Goal: Information Seeking & Learning: Learn about a topic

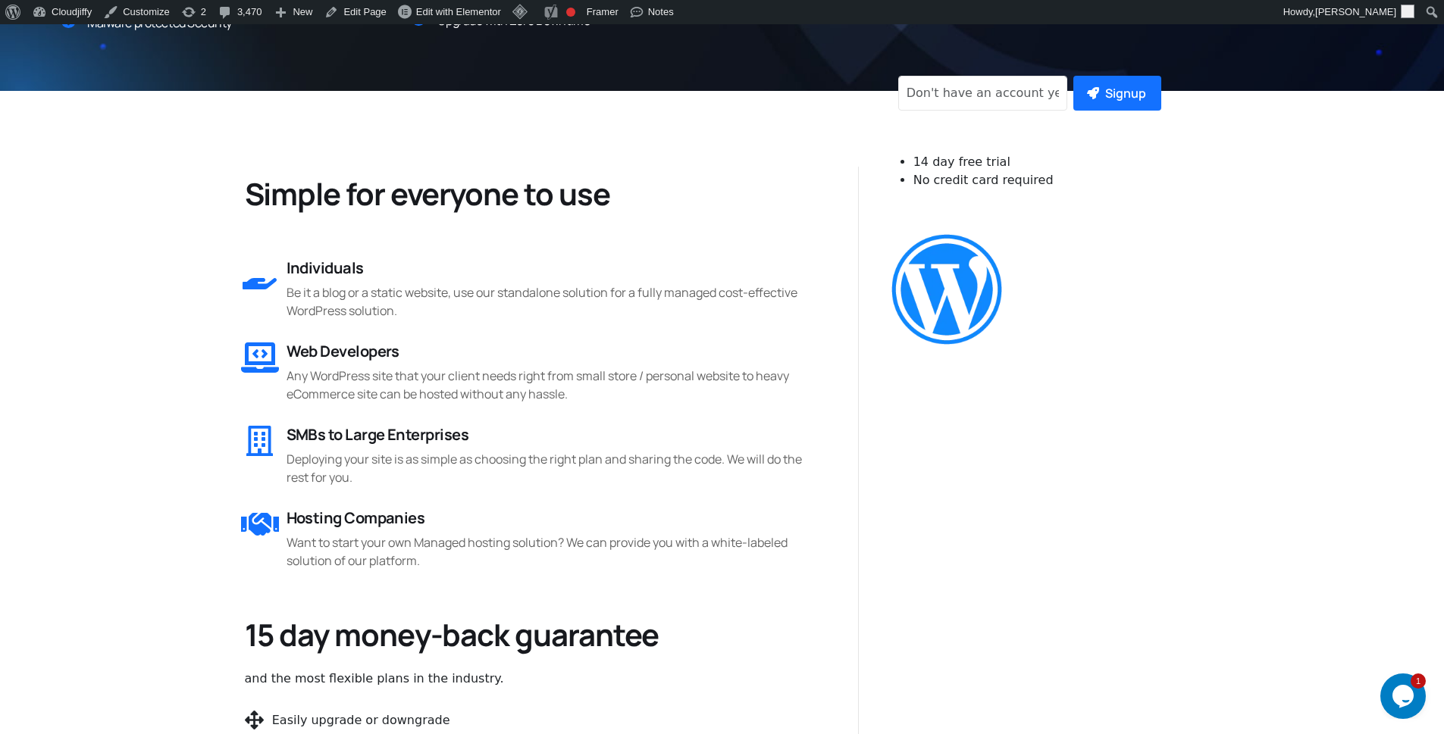
scroll to position [1001, 0]
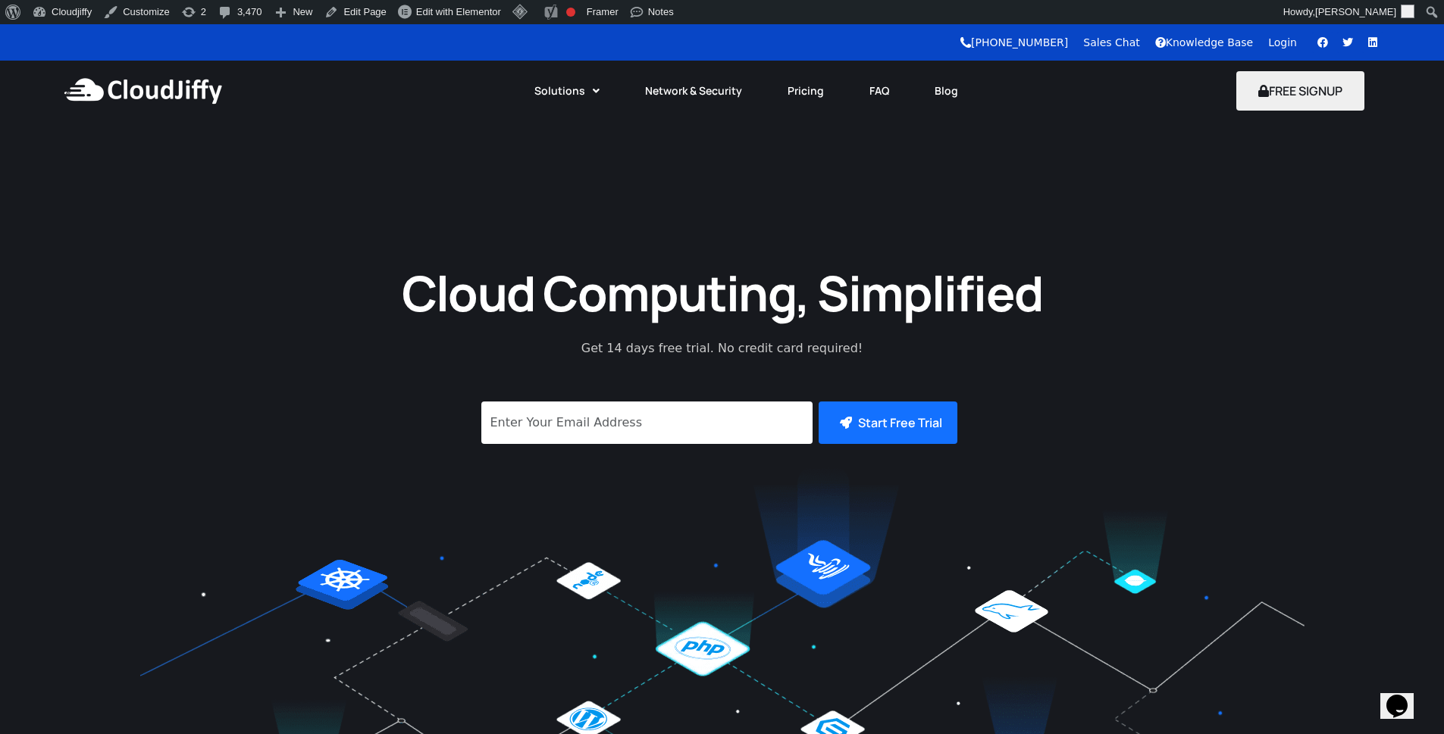
click at [334, 351] on div "Cloud Computing, Simplified Get 14 days free trial. No credit card required! Su…" at bounding box center [722, 545] width 1444 height 583
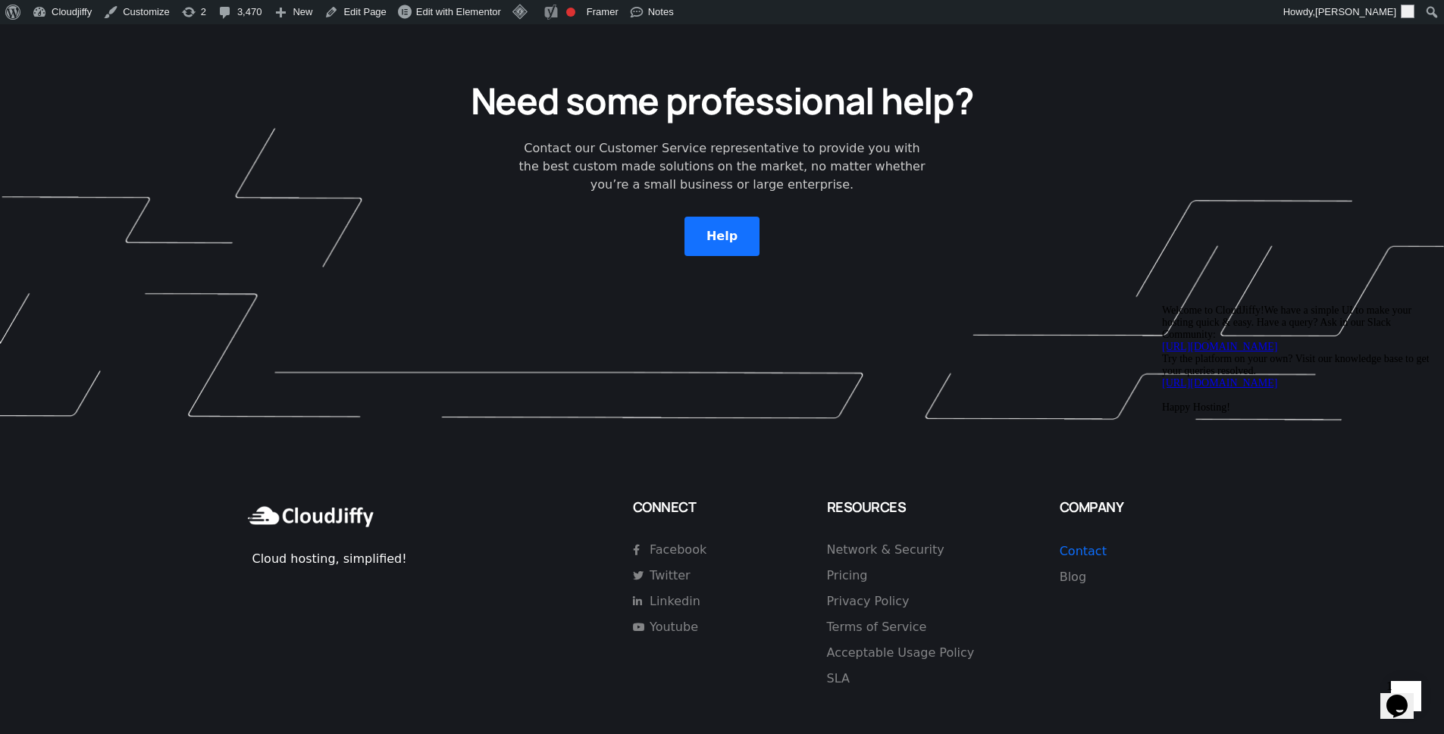
scroll to position [4323, 0]
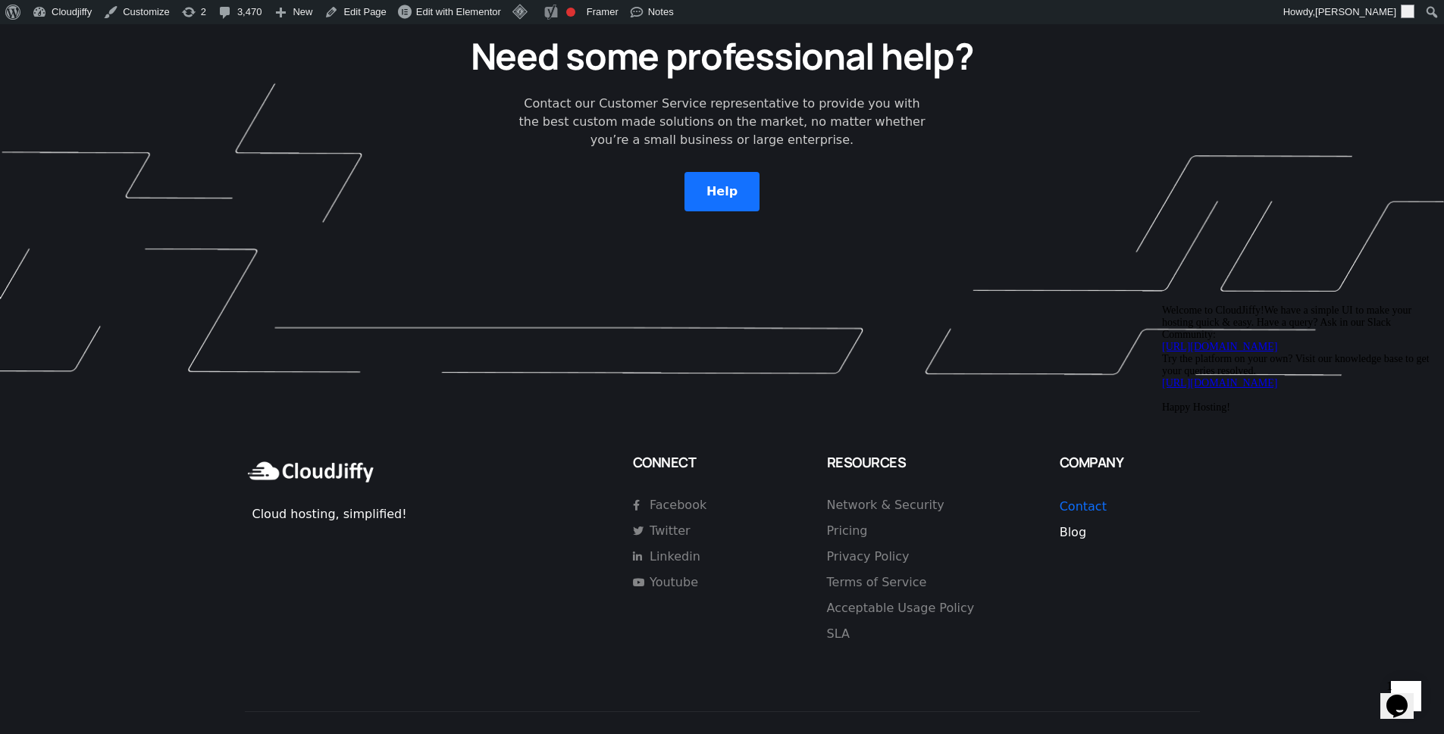
click at [1071, 525] on span "Blog" at bounding box center [1073, 532] width 27 height 14
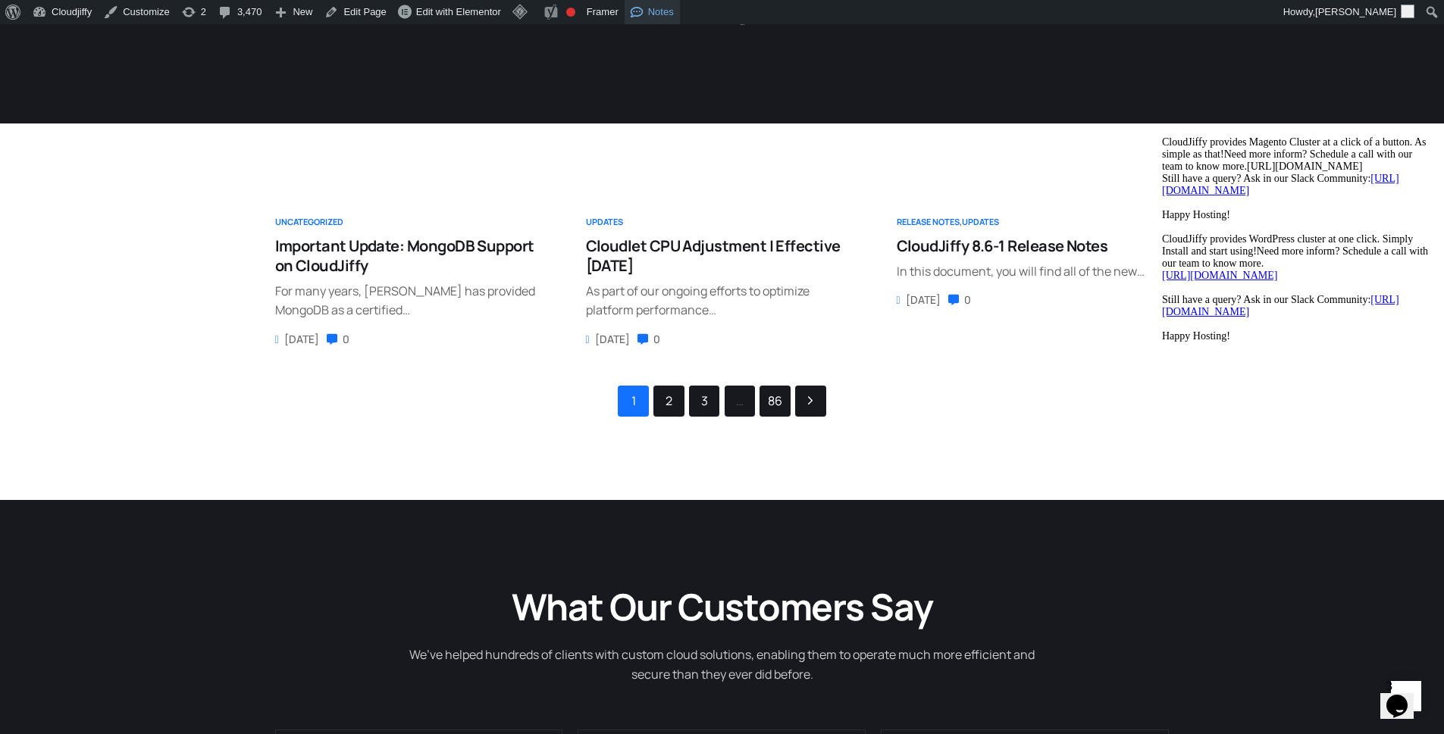
click at [659, 14] on link "Notes" at bounding box center [652, 12] width 55 height 24
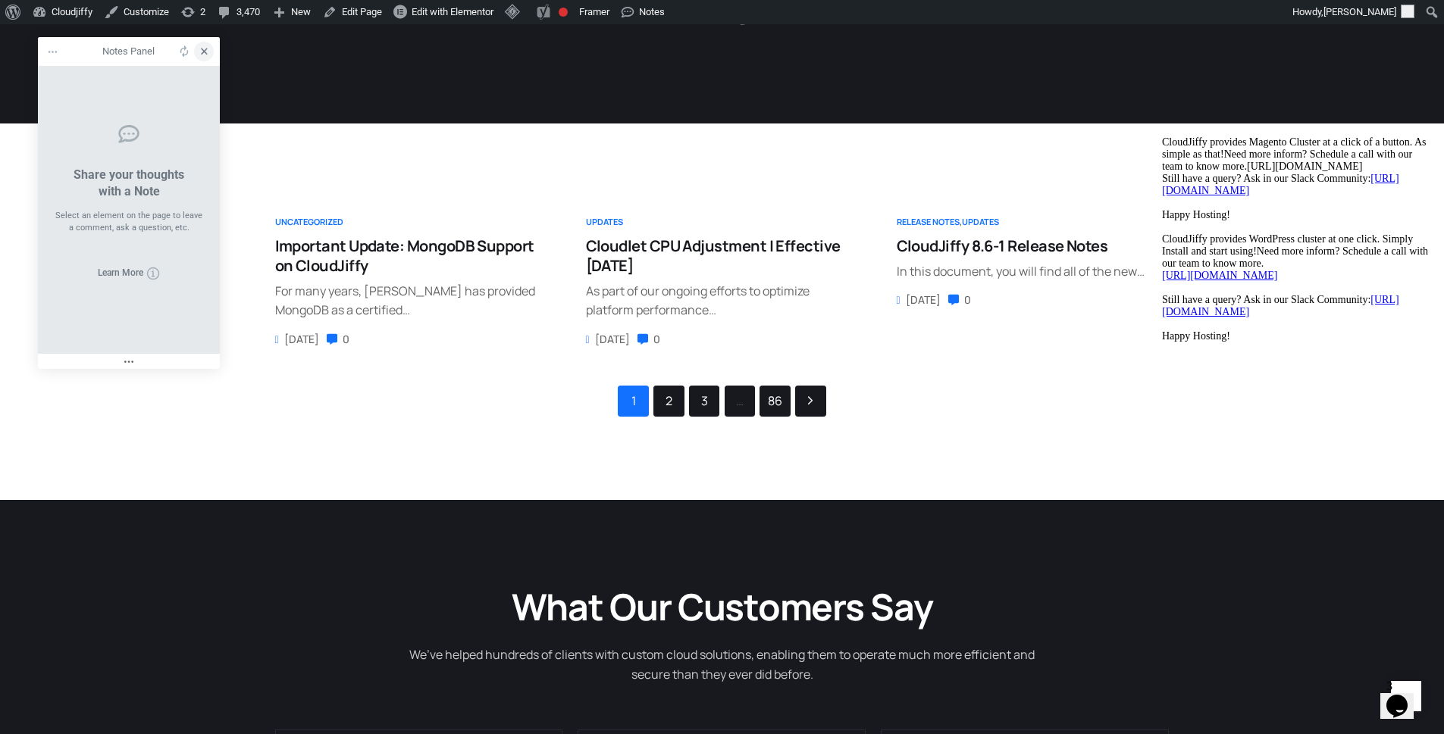
click at [199, 54] on icon at bounding box center [204, 52] width 14 height 14
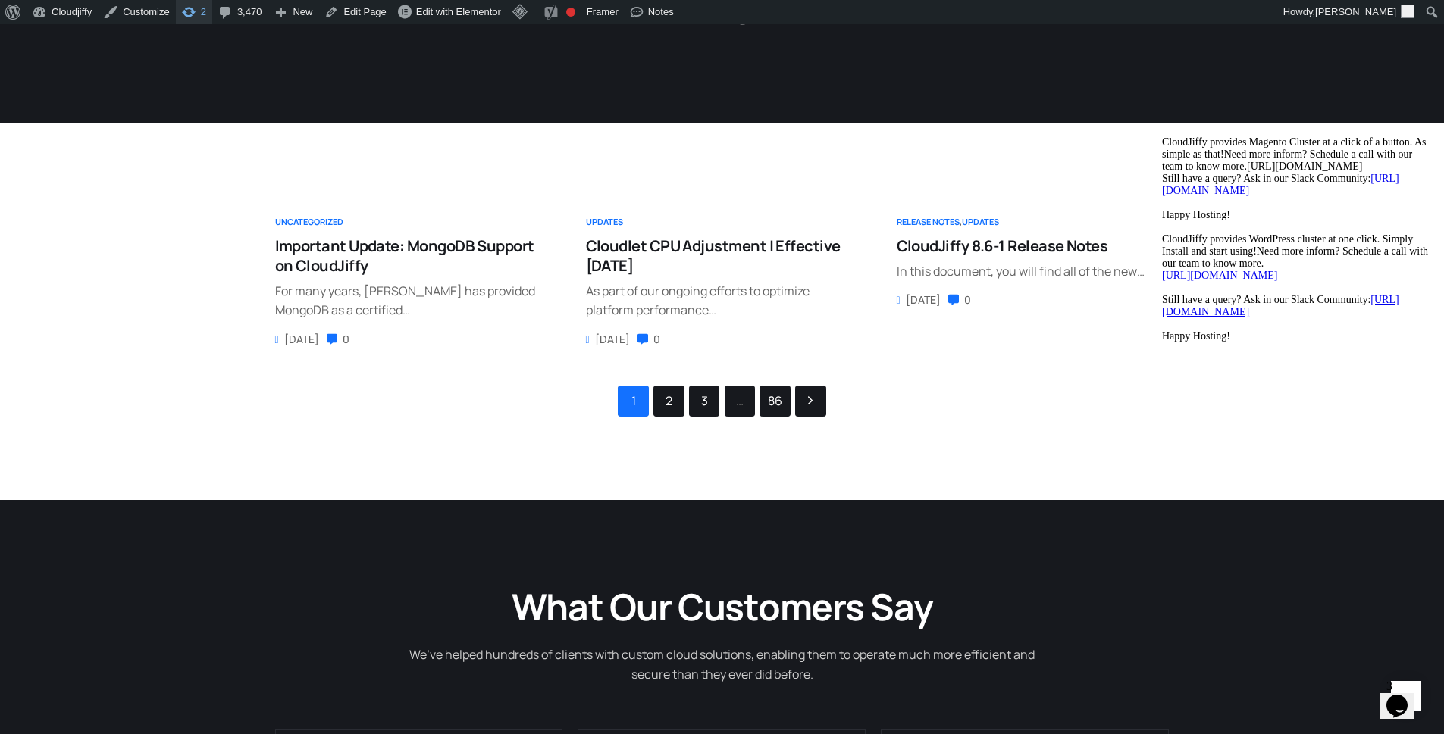
click at [187, 11] on span "Toolbar" at bounding box center [188, 10] width 15 height 21
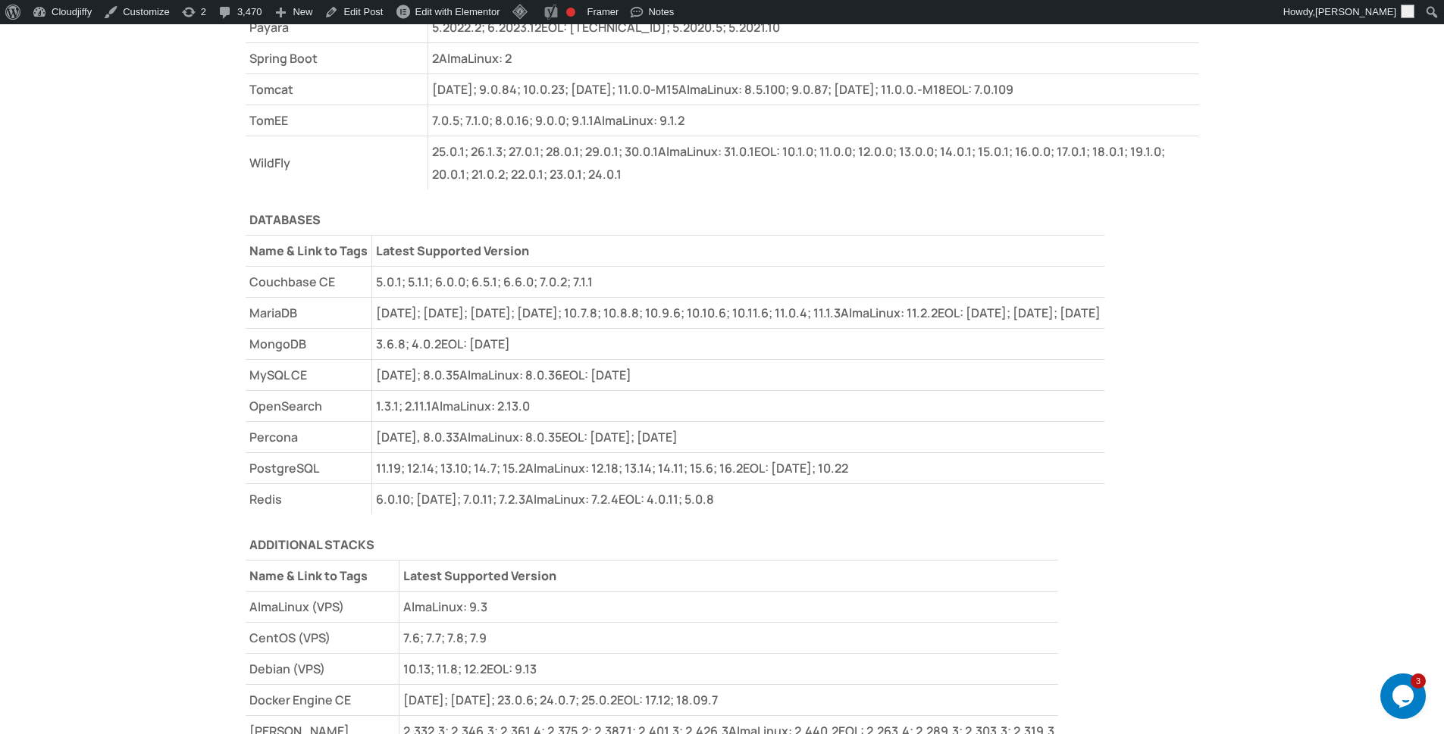
scroll to position [4730, 0]
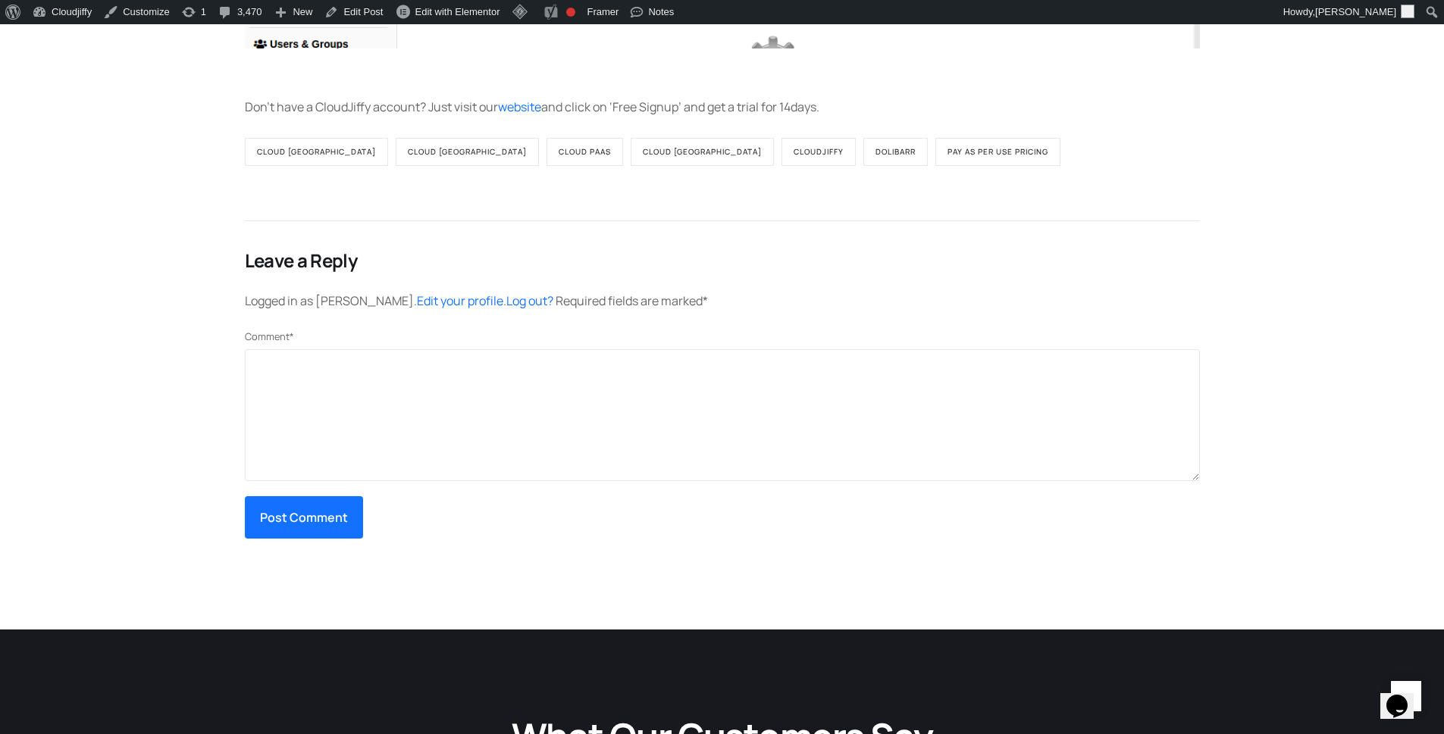
scroll to position [10278, 0]
